Goal: Navigation & Orientation: Find specific page/section

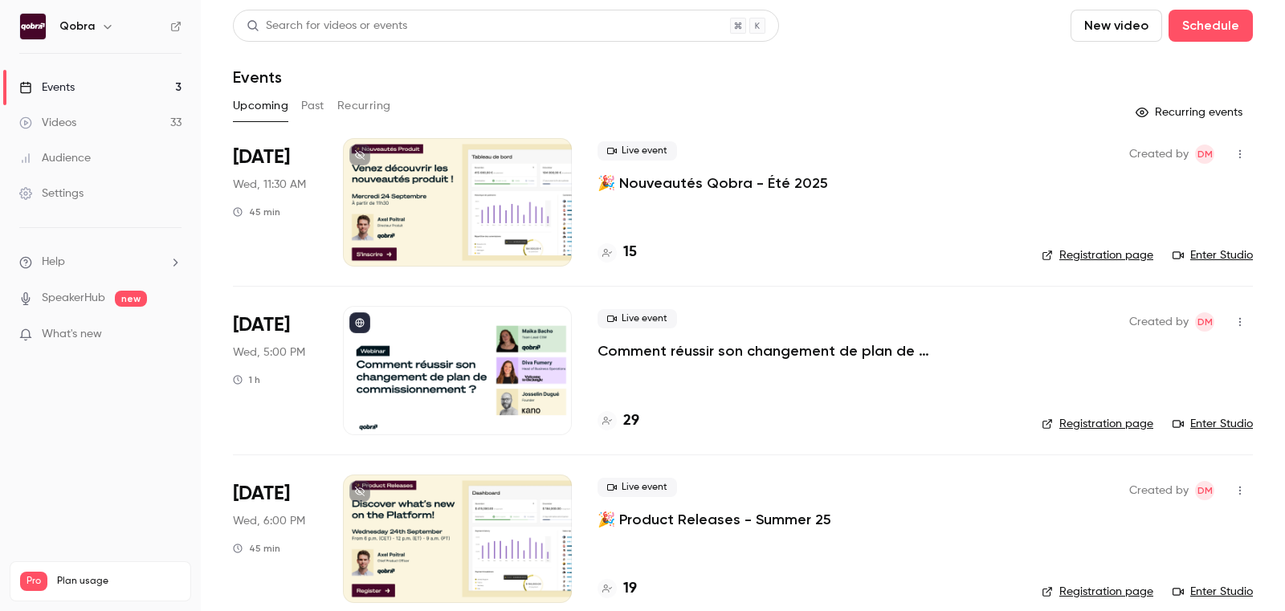
scroll to position [20, 0]
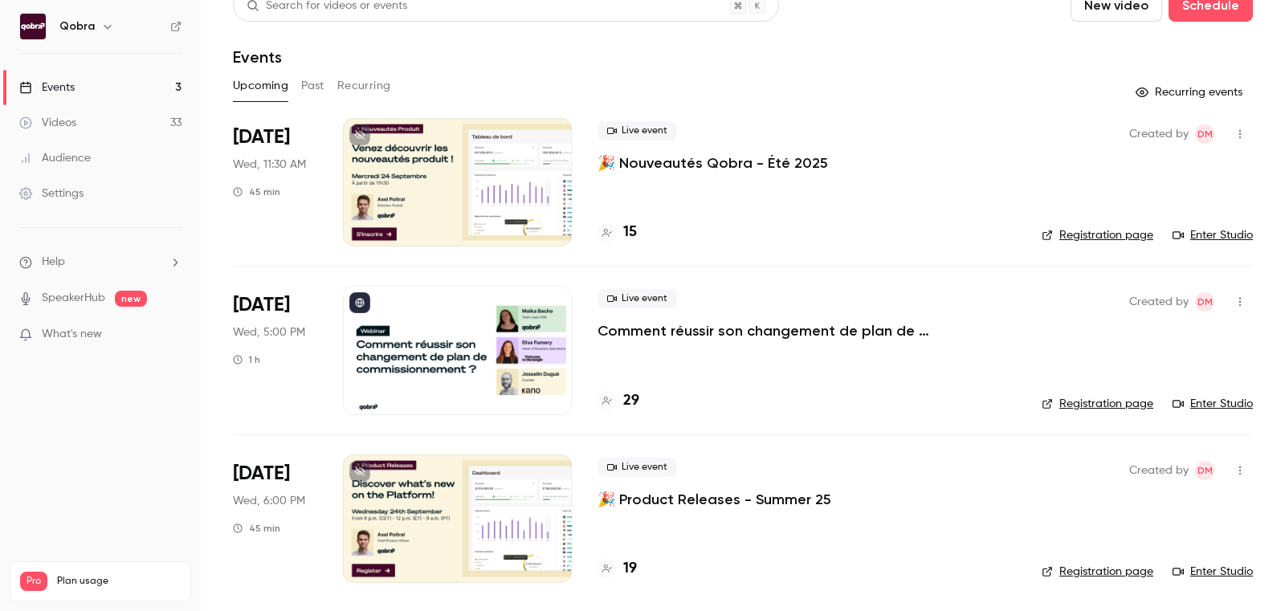
click at [624, 572] on h4 "19" at bounding box center [630, 569] width 14 height 22
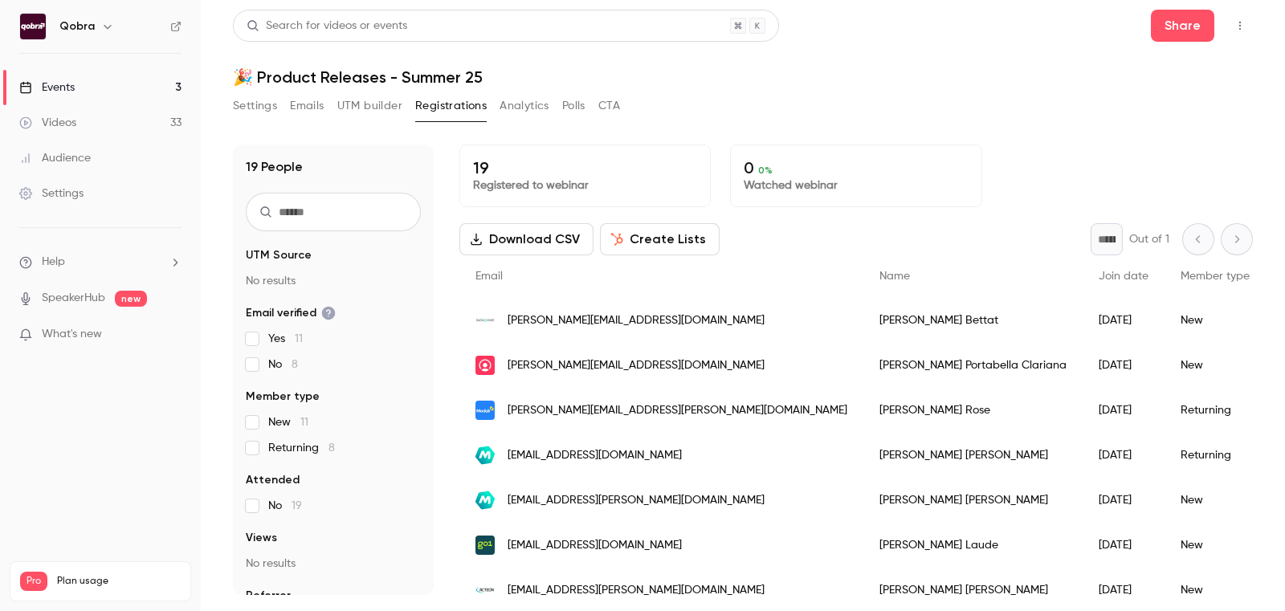
scroll to position [556, 0]
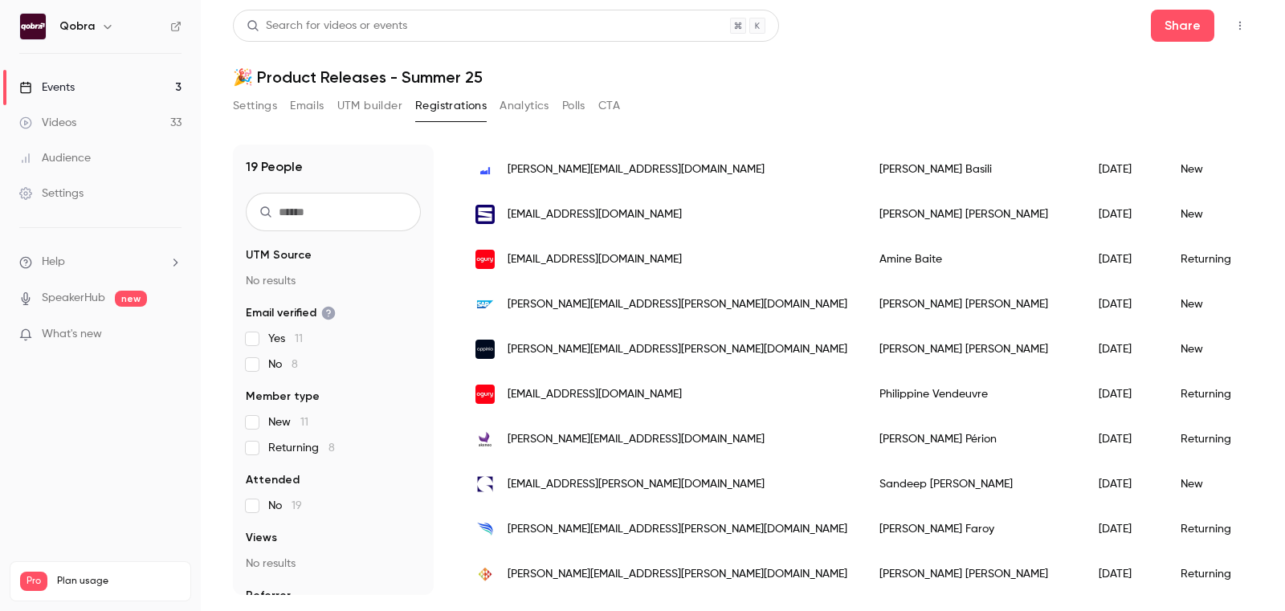
click at [86, 90] on link "Events 3" at bounding box center [100, 87] width 201 height 35
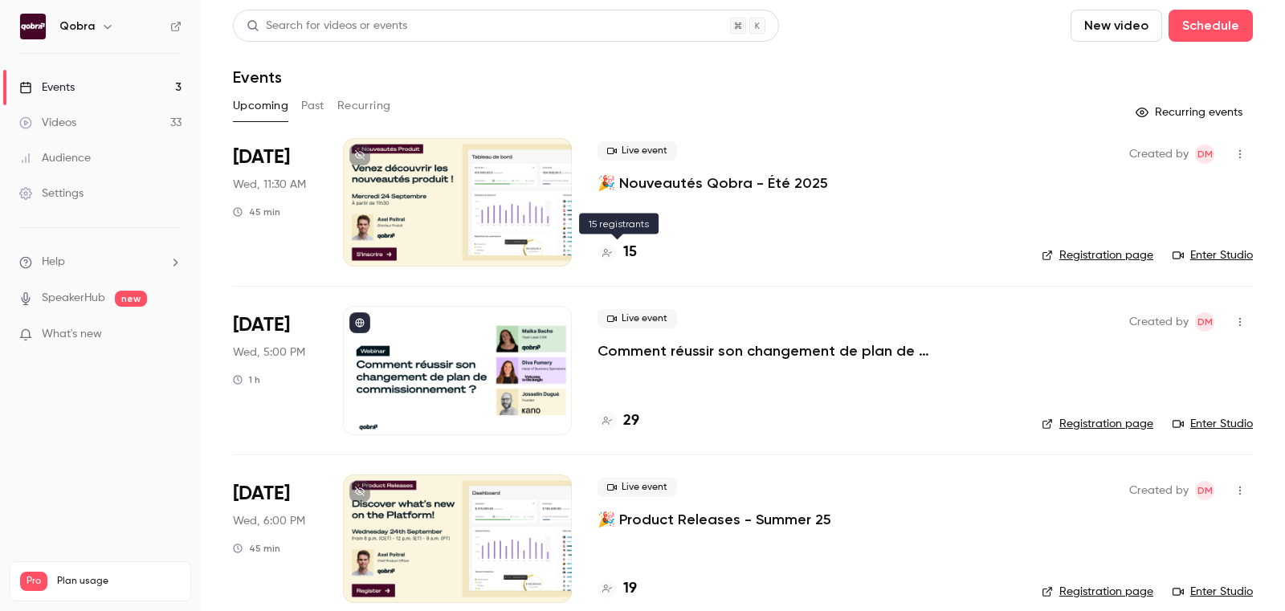
click at [616, 247] on div "15" at bounding box center [617, 253] width 39 height 22
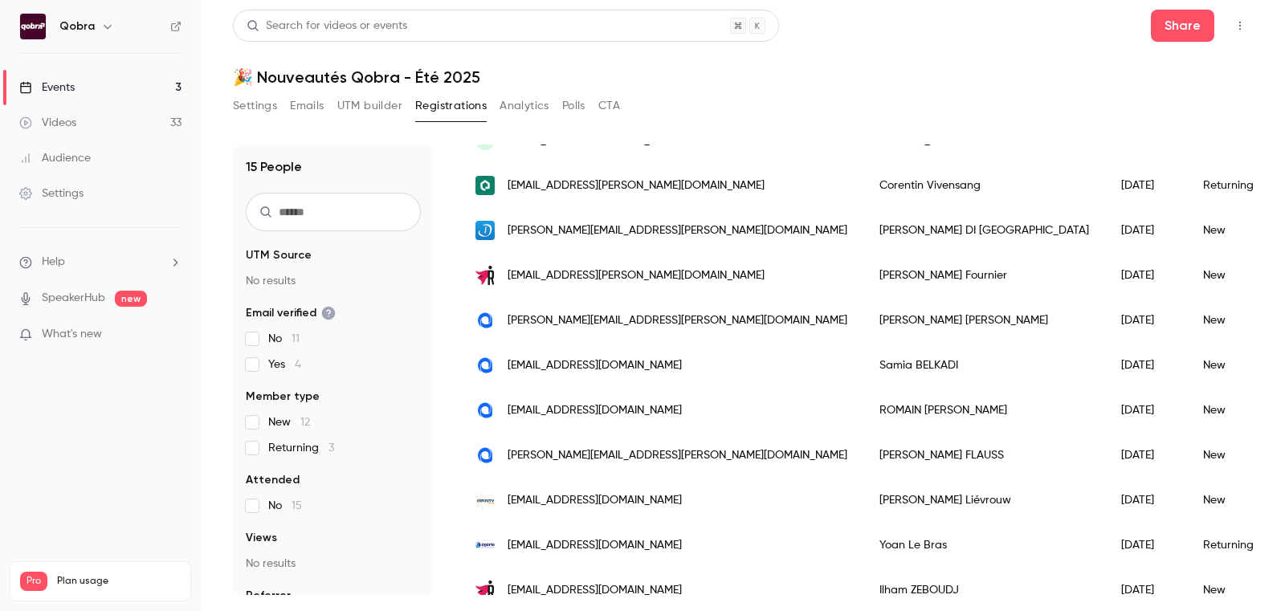
scroll to position [376, 0]
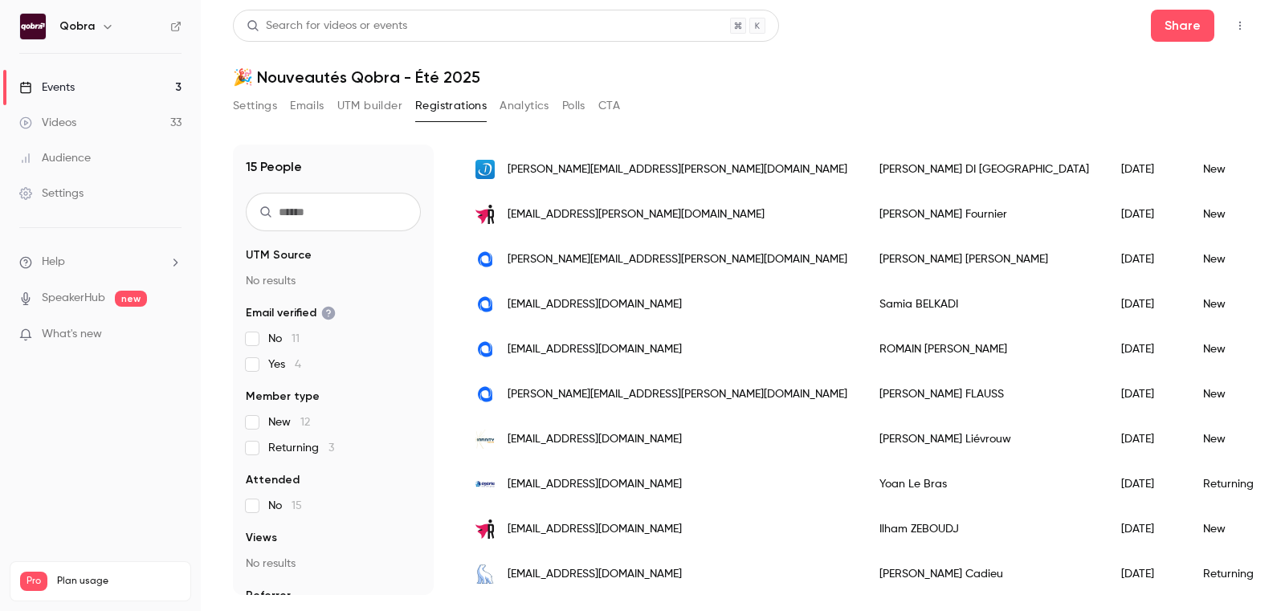
click at [159, 100] on link "Events 3" at bounding box center [100, 87] width 201 height 35
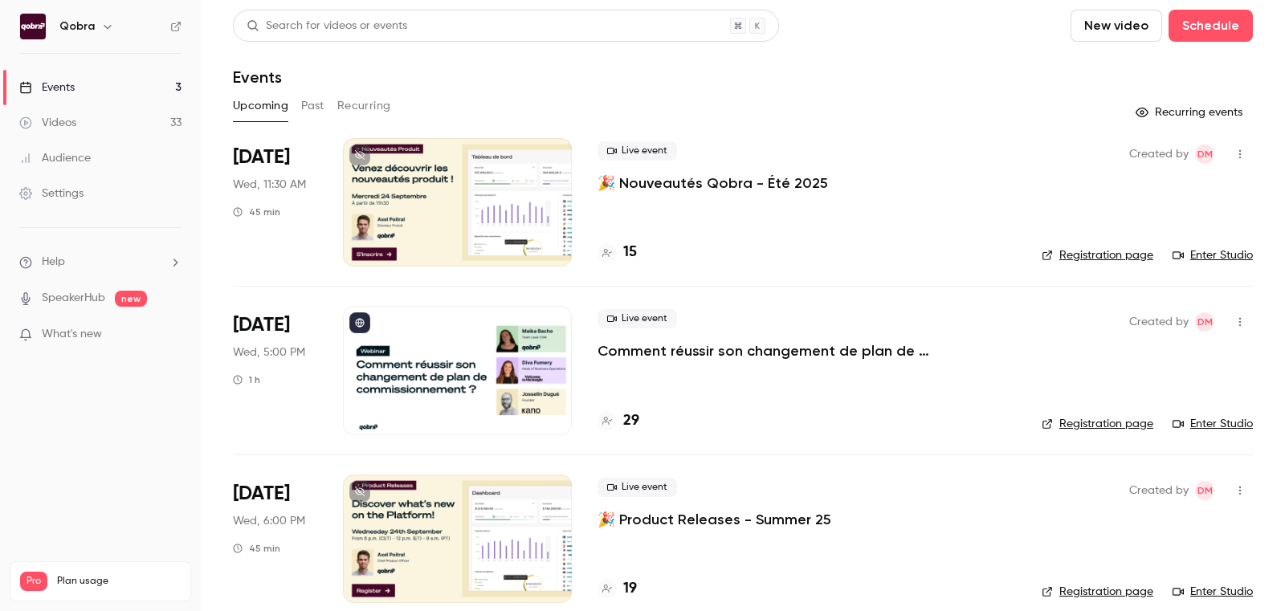
click at [137, 133] on link "Videos 33" at bounding box center [100, 122] width 201 height 35
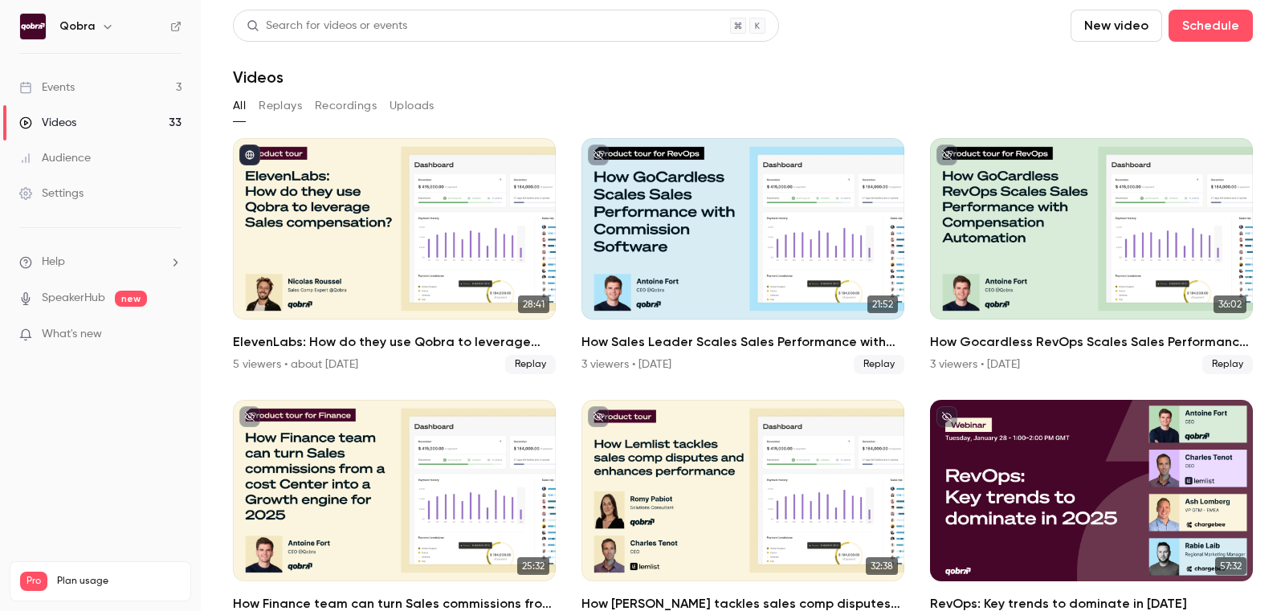
click at [278, 102] on button "Replays" at bounding box center [280, 106] width 43 height 26
click at [368, 104] on button "Recordings" at bounding box center [346, 106] width 62 height 26
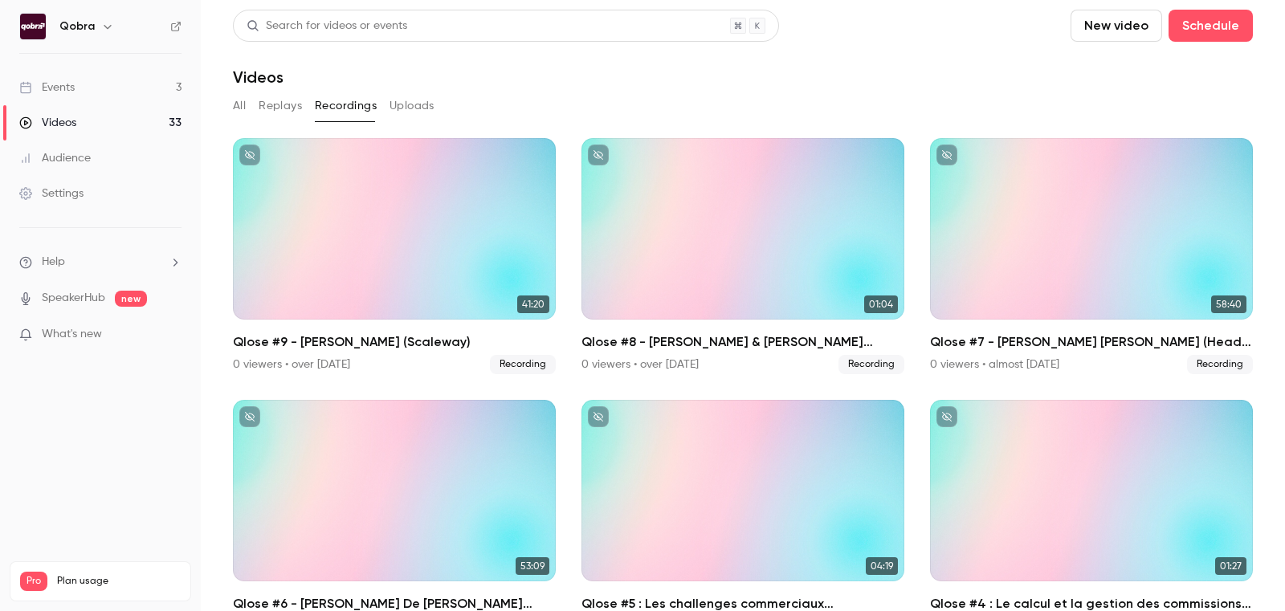
click at [417, 105] on button "Uploads" at bounding box center [412, 106] width 45 height 26
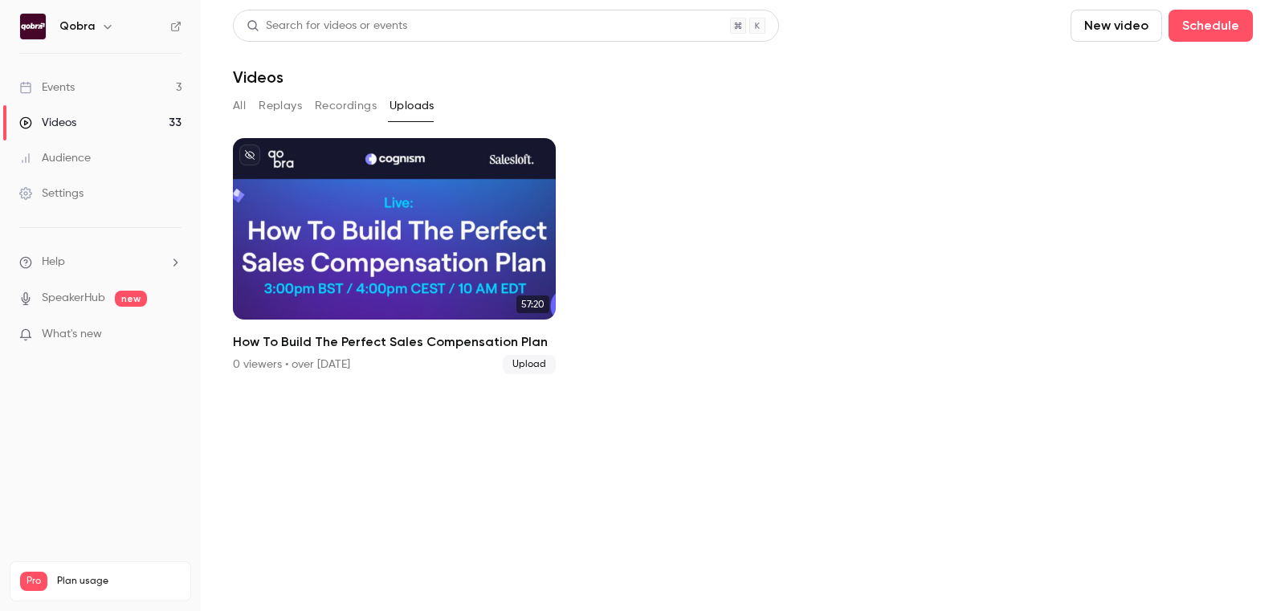
click at [329, 100] on button "Recordings" at bounding box center [346, 106] width 62 height 26
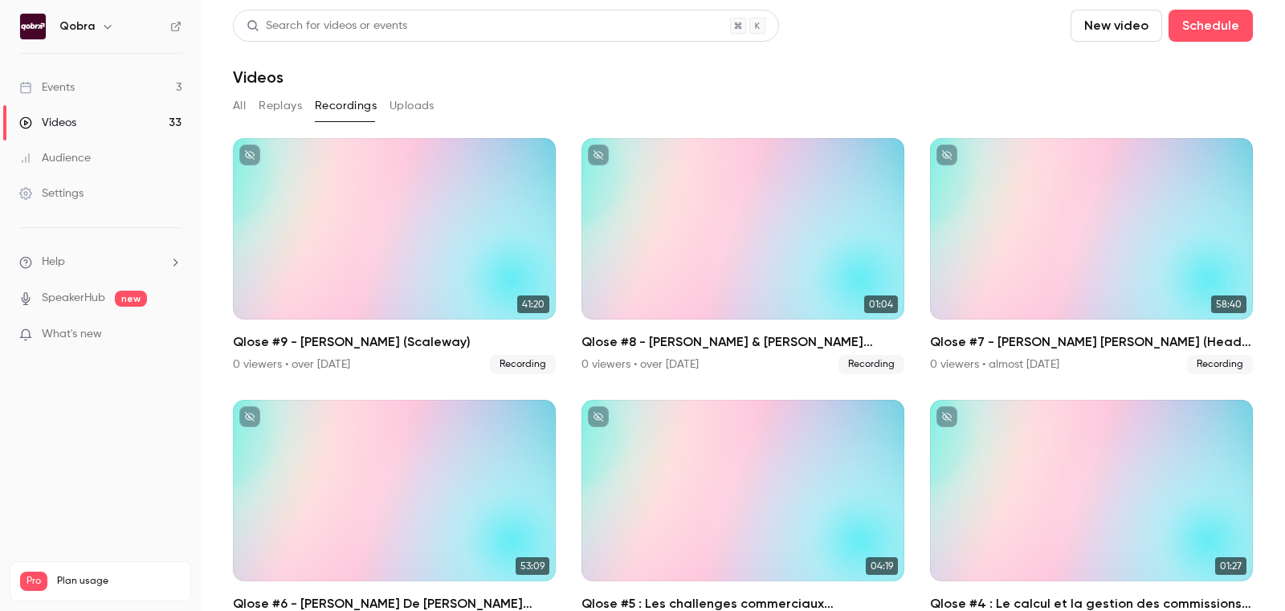
click at [284, 101] on button "Replays" at bounding box center [280, 106] width 43 height 26
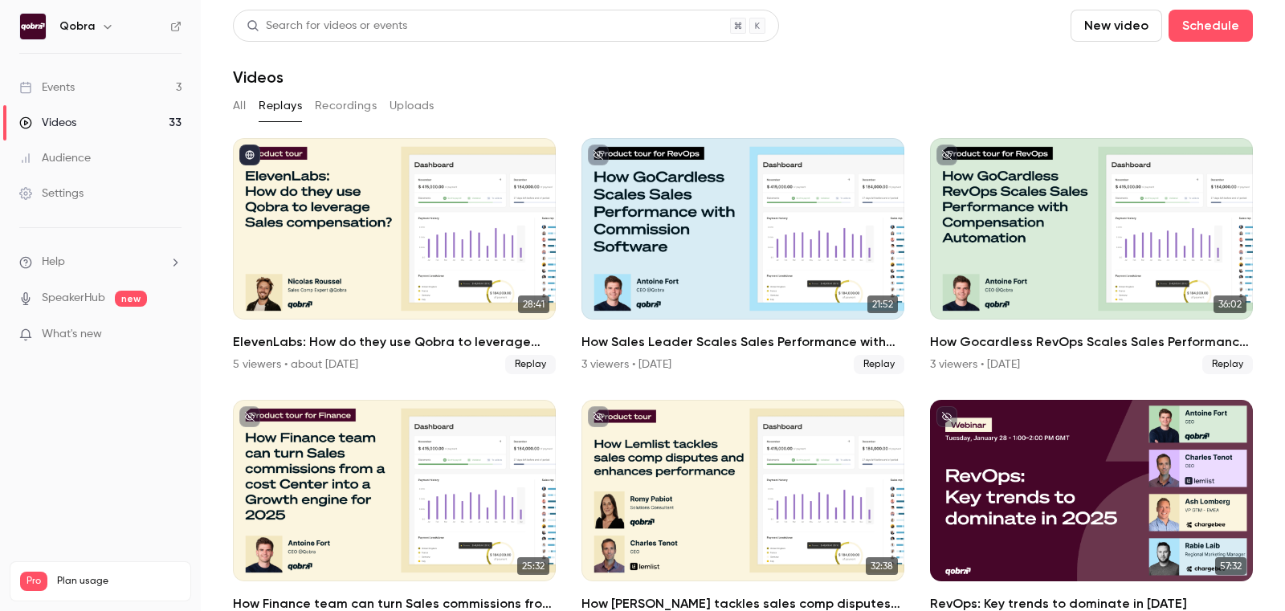
click at [246, 102] on div "All Replays Recordings Uploads" at bounding box center [743, 106] width 1020 height 26
click at [237, 102] on button "All" at bounding box center [239, 106] width 13 height 26
click at [156, 84] on link "Events 3" at bounding box center [100, 87] width 201 height 35
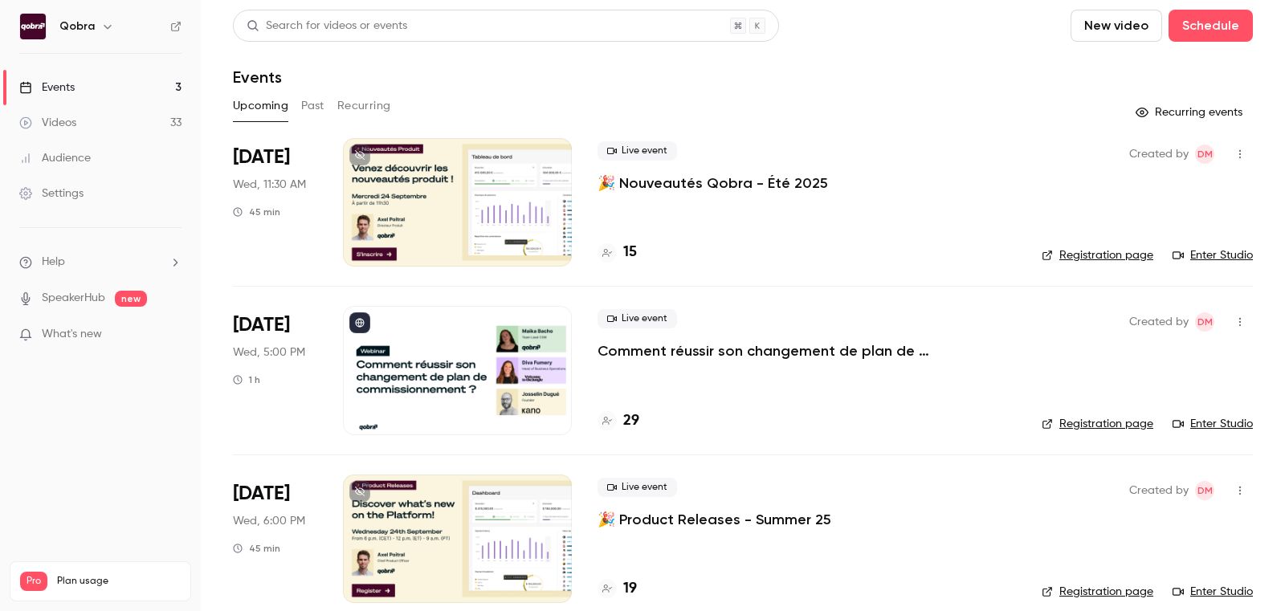
click at [85, 292] on link "SpeakerHub" at bounding box center [73, 298] width 63 height 17
